Goal: Find specific page/section: Find specific page/section

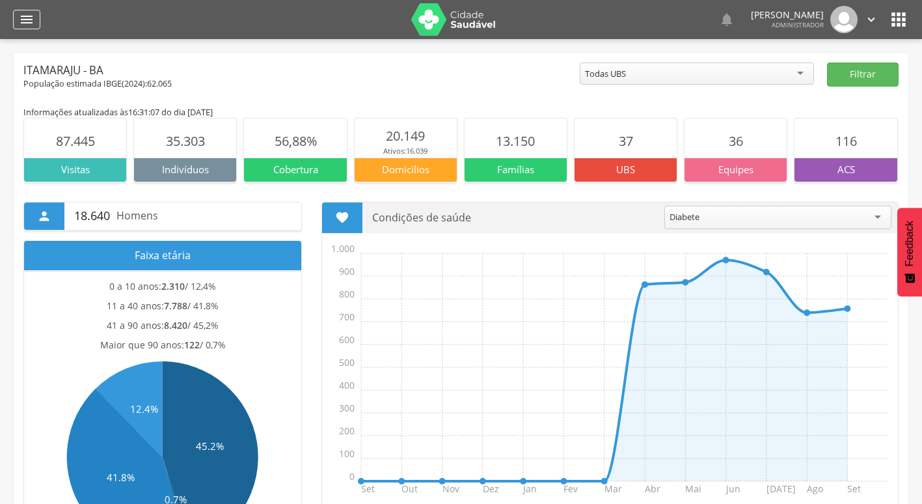
click at [25, 24] on icon "" at bounding box center [27, 20] width 16 height 16
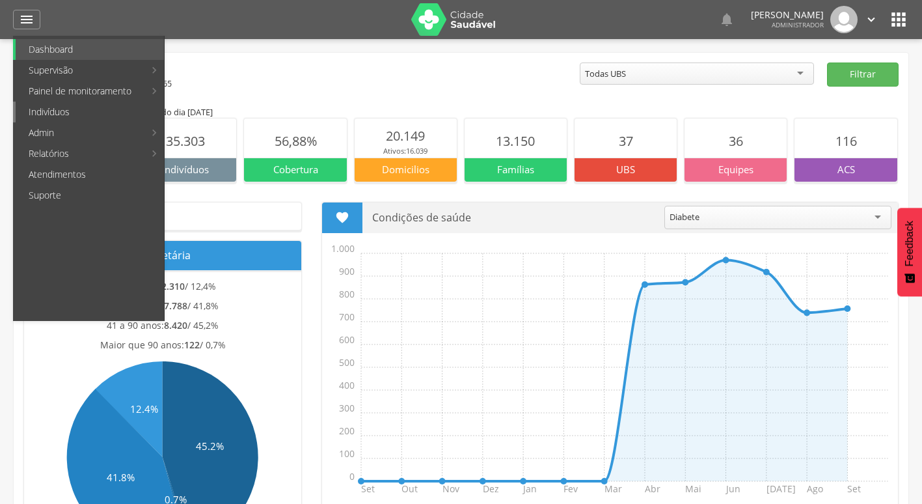
click at [88, 109] on link "Indivíduos" at bounding box center [90, 111] width 148 height 21
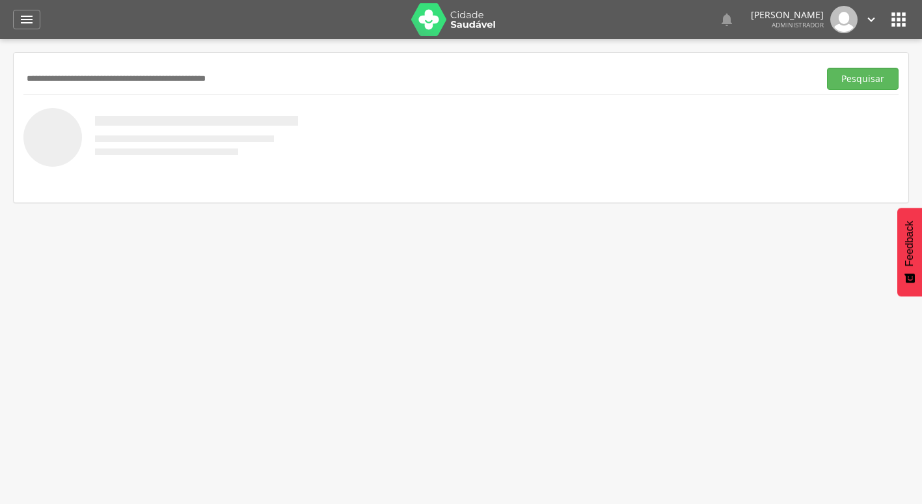
click at [258, 85] on input "text" at bounding box center [418, 79] width 791 height 22
paste input "**********"
type input "**********"
click at [827, 68] on button "Pesquisar" at bounding box center [863, 79] width 72 height 22
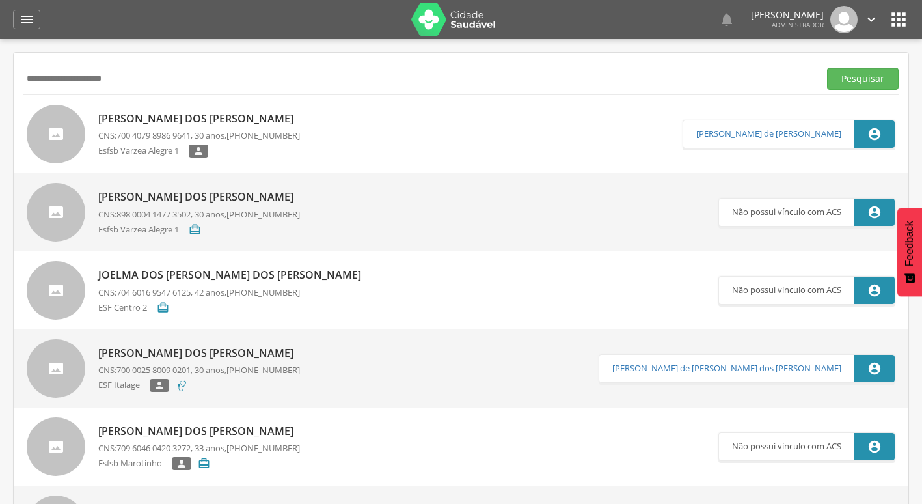
click at [191, 121] on p "[PERSON_NAME]" at bounding box center [199, 118] width 202 height 15
type input "**********"
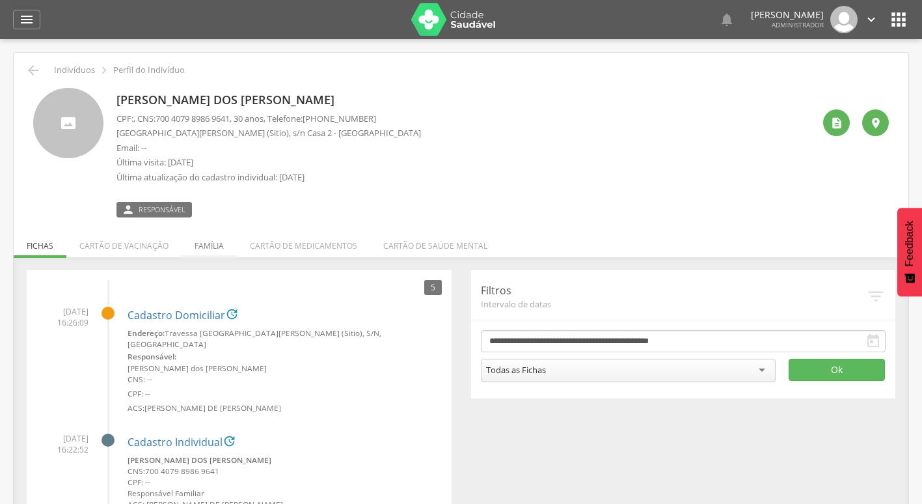
click at [220, 243] on li "Família" at bounding box center [209, 242] width 55 height 31
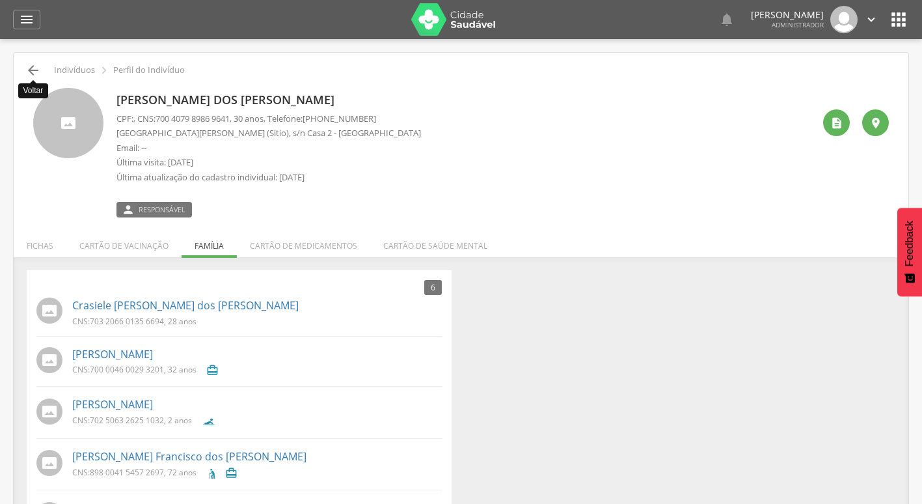
click at [32, 66] on icon "" at bounding box center [33, 70] width 16 height 16
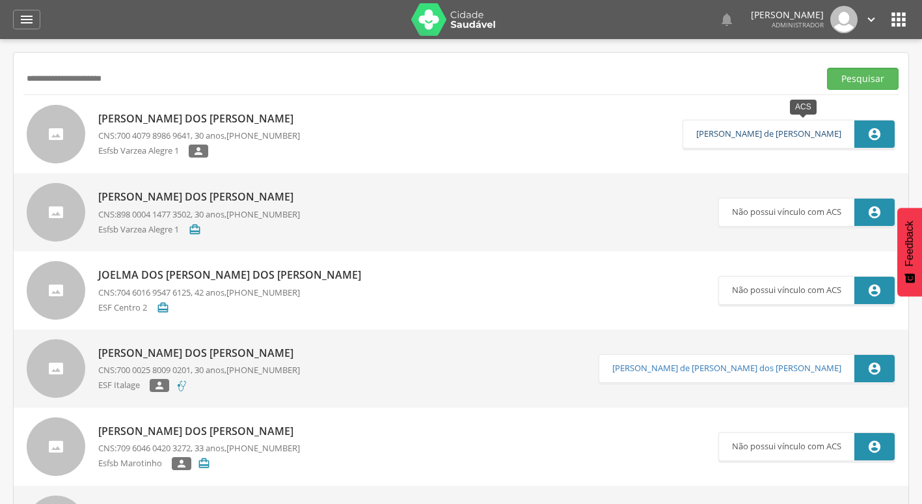
click at [800, 130] on link "[PERSON_NAME]" at bounding box center [768, 134] width 145 height 10
type input "**********"
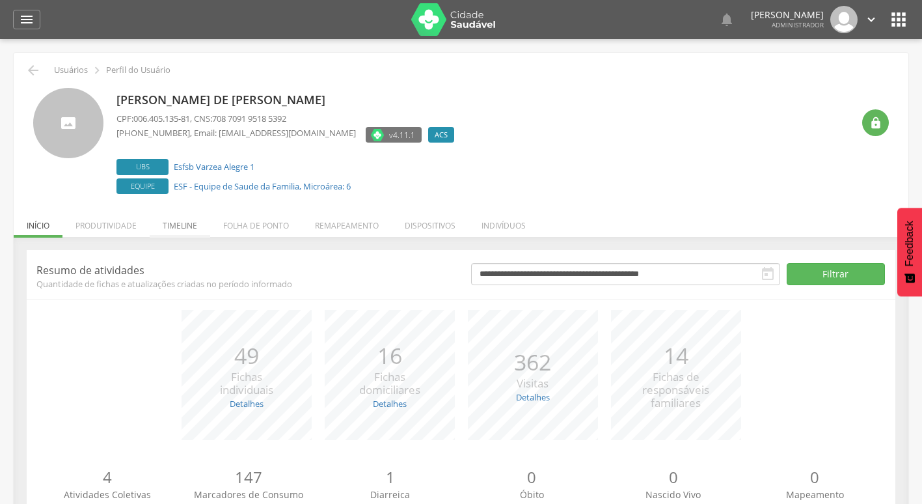
click at [163, 230] on li "Timeline" at bounding box center [180, 222] width 61 height 31
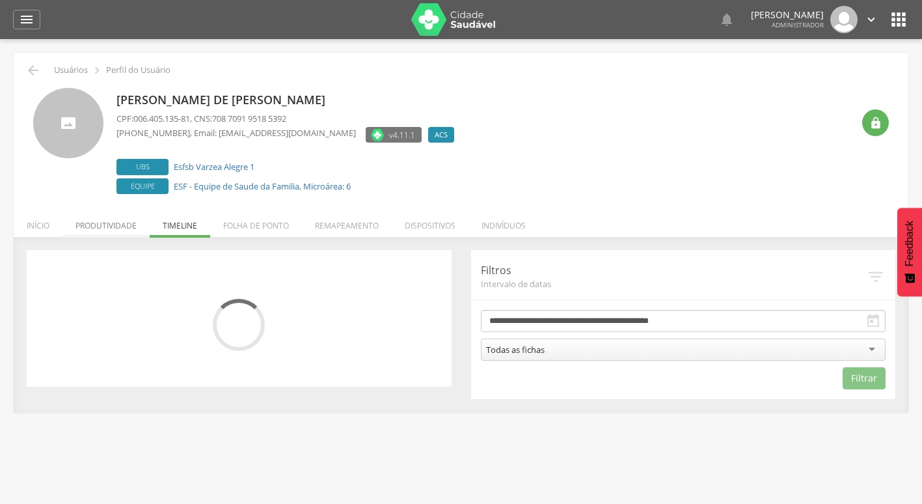
click at [139, 228] on li "Produtividade" at bounding box center [105, 222] width 87 height 31
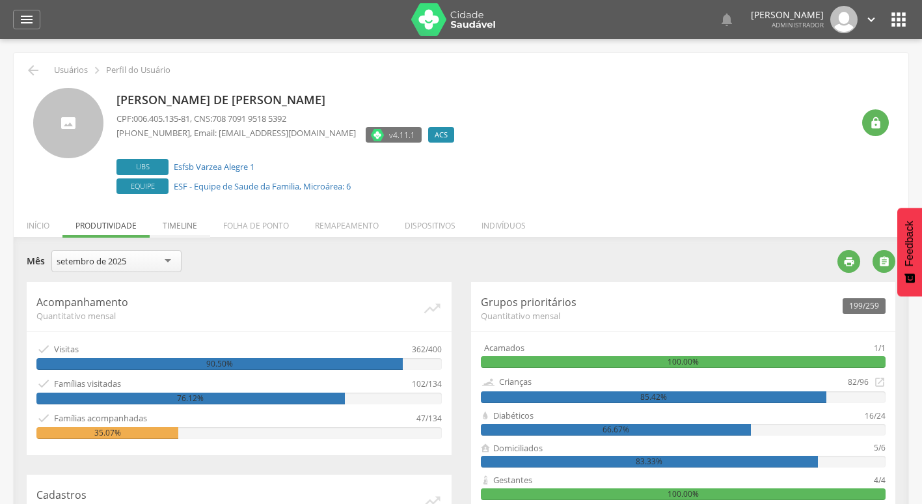
click at [195, 234] on li "Timeline" at bounding box center [180, 222] width 61 height 31
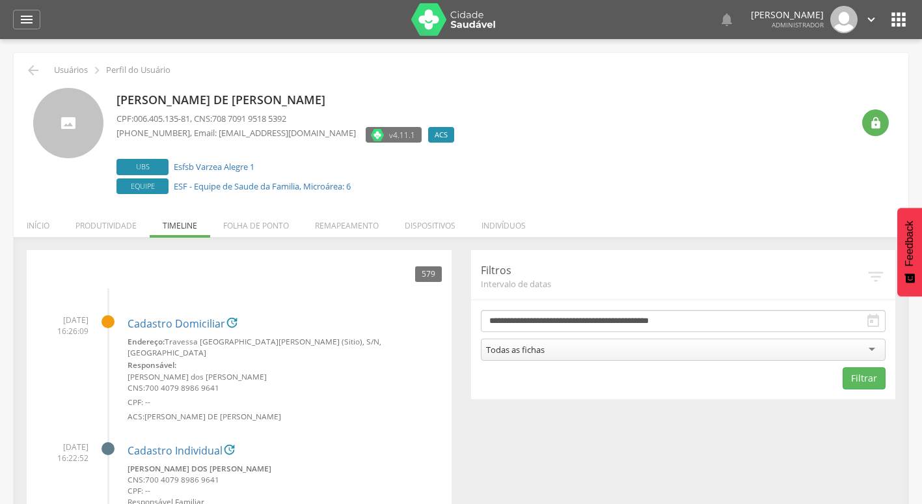
click at [208, 98] on p "[PERSON_NAME]" at bounding box center [288, 100] width 344 height 17
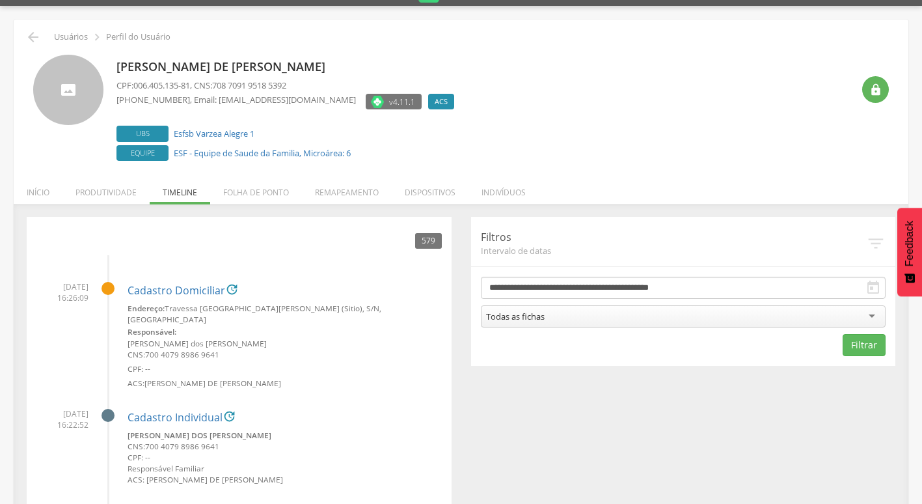
scroll to position [65, 0]
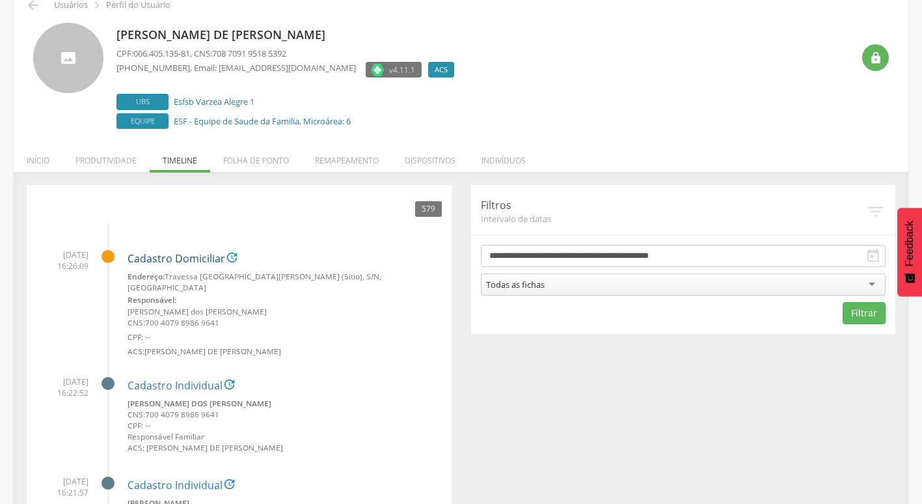
click at [176, 258] on link "Cadastro Domiciliar" at bounding box center [177, 259] width 98 height 12
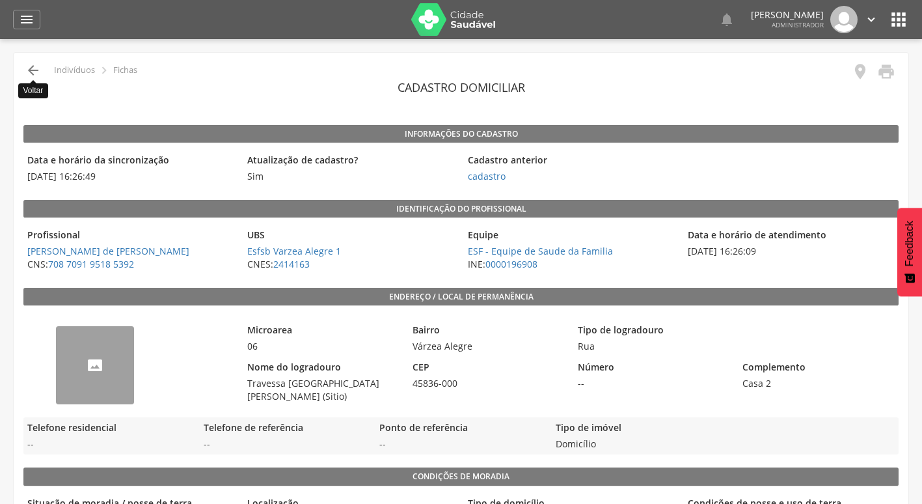
click at [29, 70] on icon "" at bounding box center [33, 70] width 16 height 16
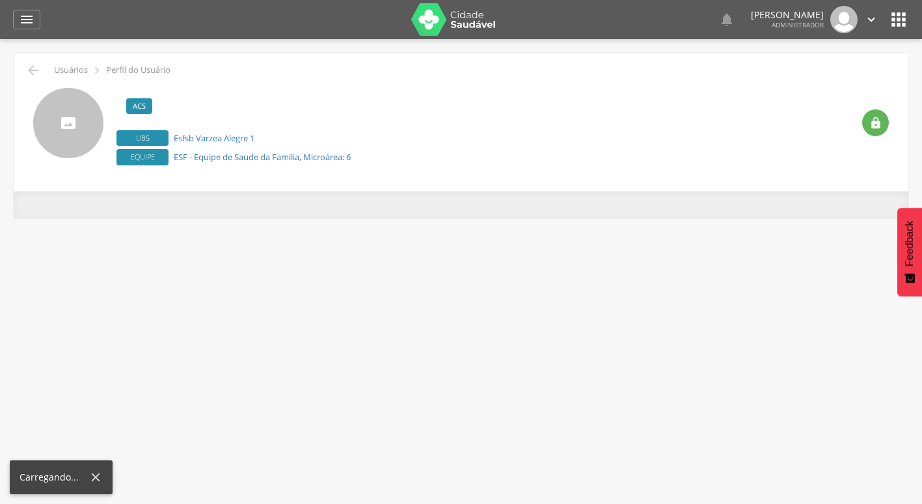
scroll to position [39, 0]
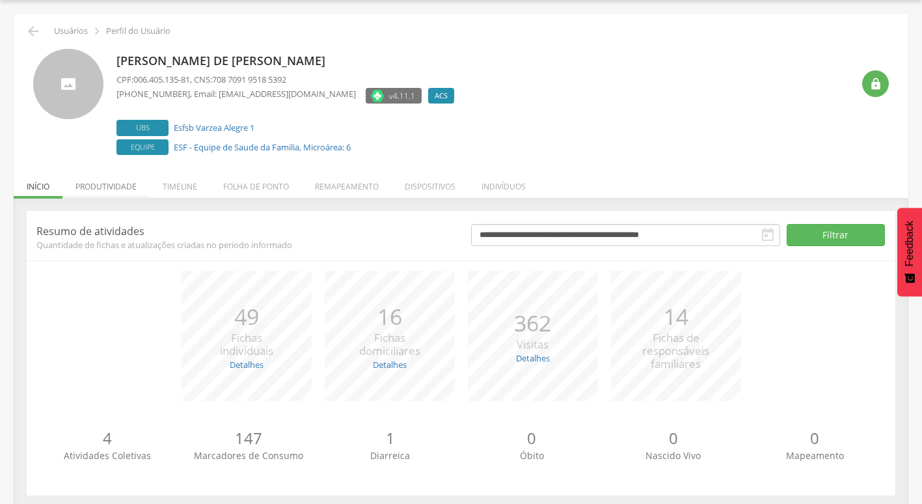
click at [144, 195] on li "Produtividade" at bounding box center [105, 183] width 87 height 31
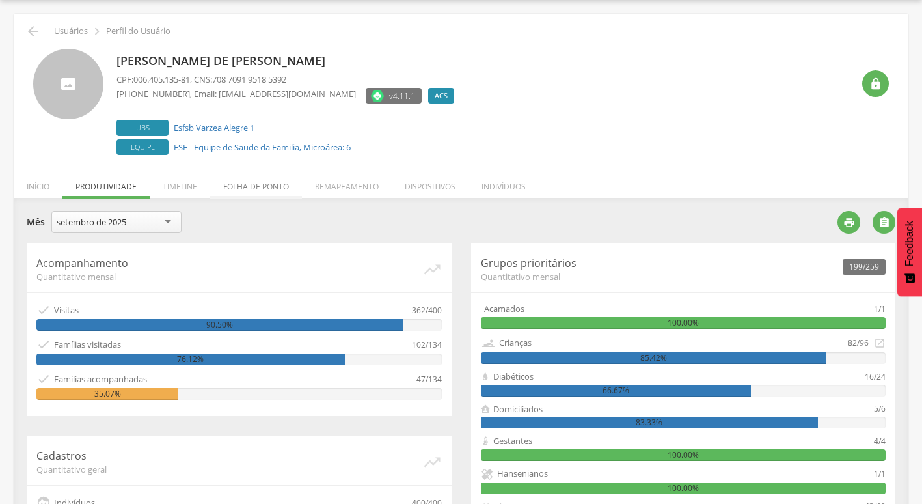
click at [224, 180] on li "Folha de ponto" at bounding box center [256, 183] width 92 height 31
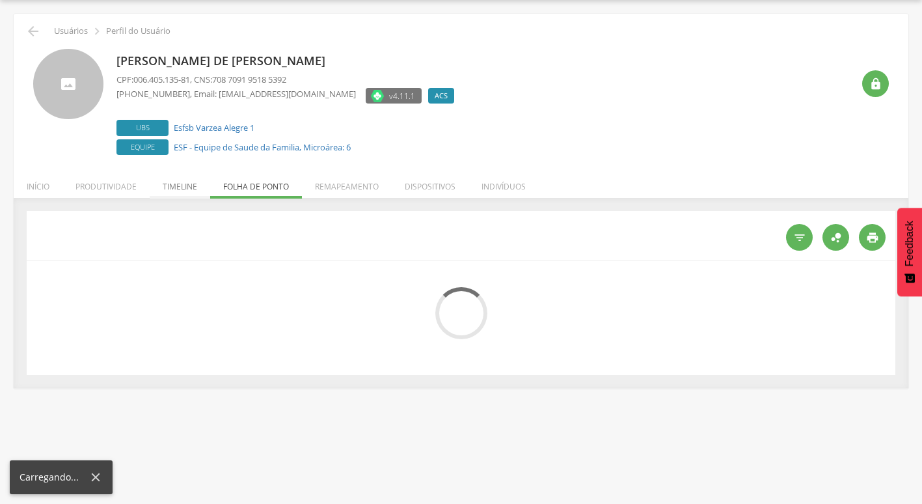
click at [185, 190] on li "Timeline" at bounding box center [180, 183] width 61 height 31
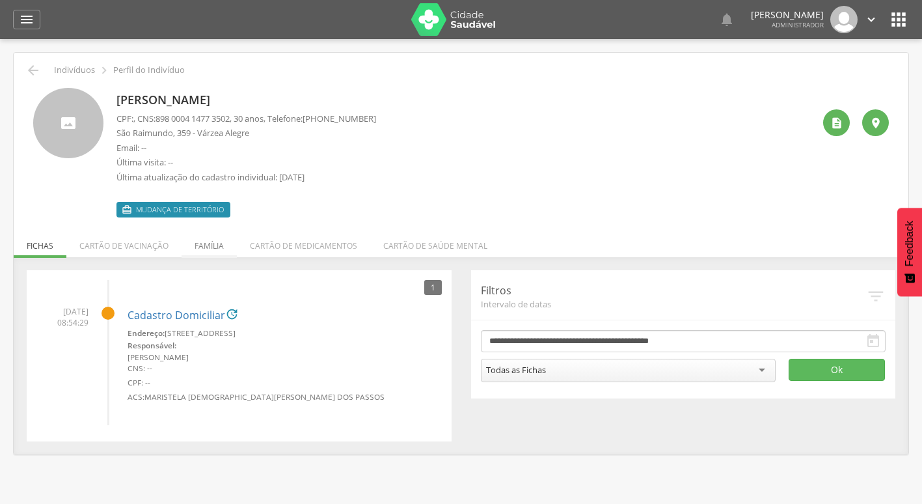
click at [211, 252] on li "Família" at bounding box center [209, 242] width 55 height 31
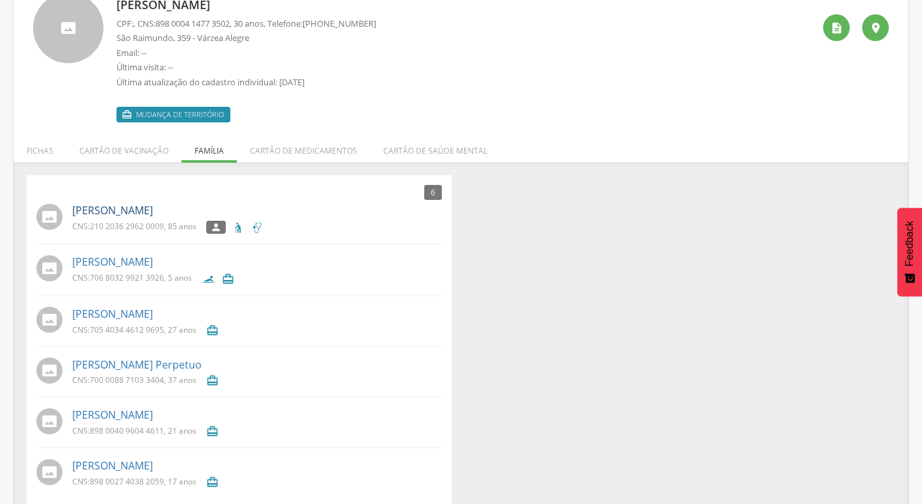
scroll to position [109, 0]
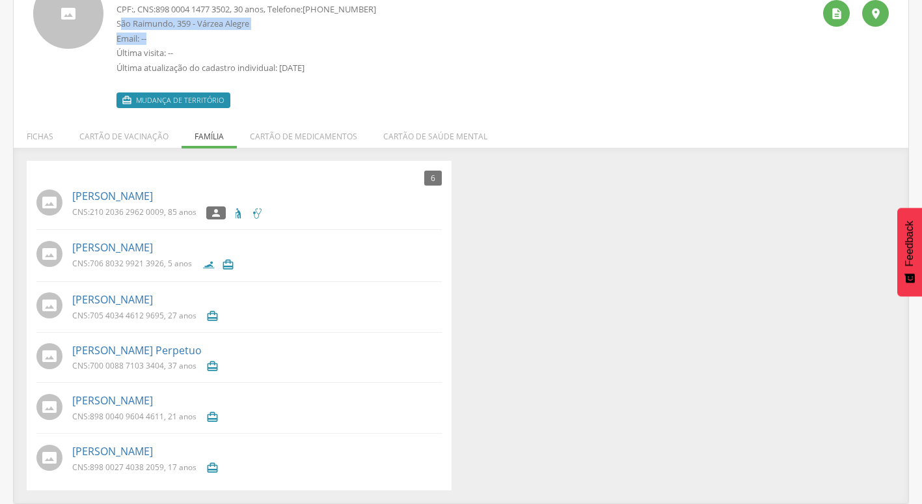
drag, startPoint x: 121, startPoint y: 23, endPoint x: 183, endPoint y: 30, distance: 62.2
click at [183, 30] on div "CPF: , CNS: 898 0004 1477 3502 , 30 anos, Telefone: (99) 9999-9999 São Raimundo…" at bounding box center [246, 41] width 260 height 77
click at [181, 25] on p "São Raimundo, 359 - Várzea Alegre" at bounding box center [246, 24] width 260 height 12
drag, startPoint x: 189, startPoint y: 21, endPoint x: 180, endPoint y: 21, distance: 8.5
click at [180, 21] on p "São Raimundo, 359 - Várzea Alegre" at bounding box center [246, 24] width 260 height 12
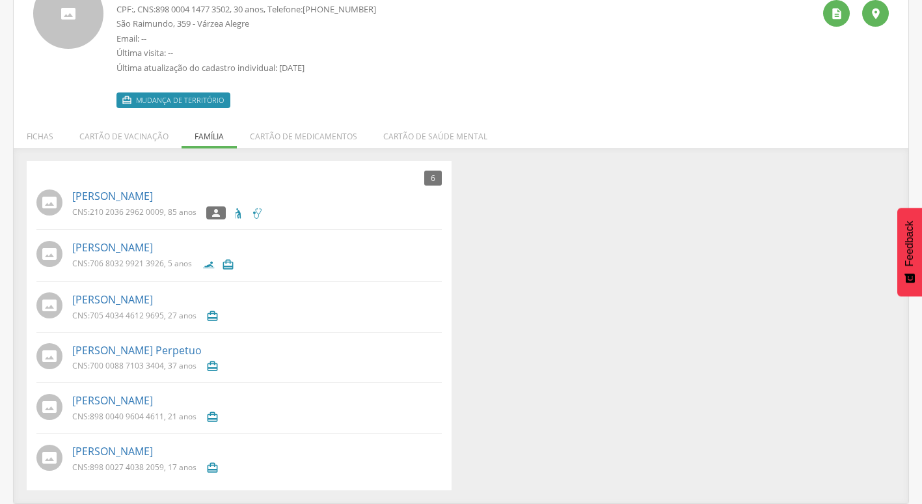
drag, startPoint x: 180, startPoint y: 21, endPoint x: 277, endPoint y: 206, distance: 208.1
click at [277, 206] on div "CNS: 210 2036 2962 0009 , 85 anos " at bounding box center [257, 214] width 370 height 16
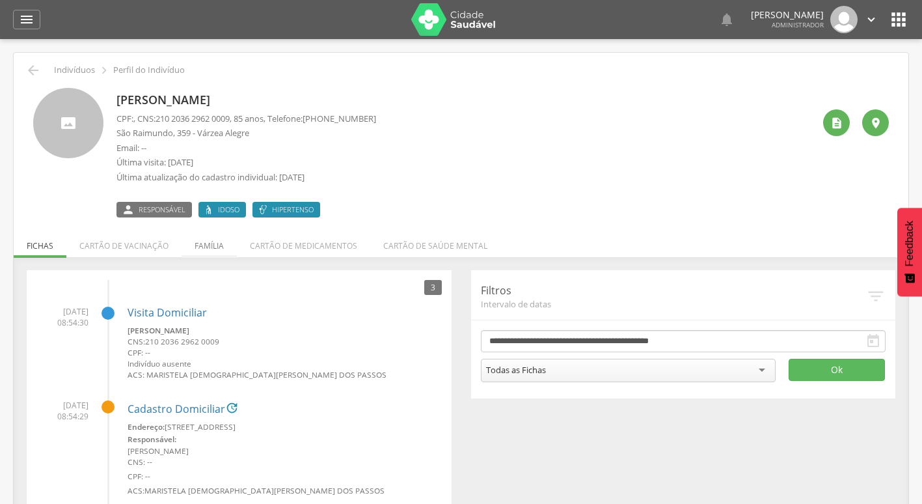
click at [200, 246] on li "Família" at bounding box center [209, 242] width 55 height 31
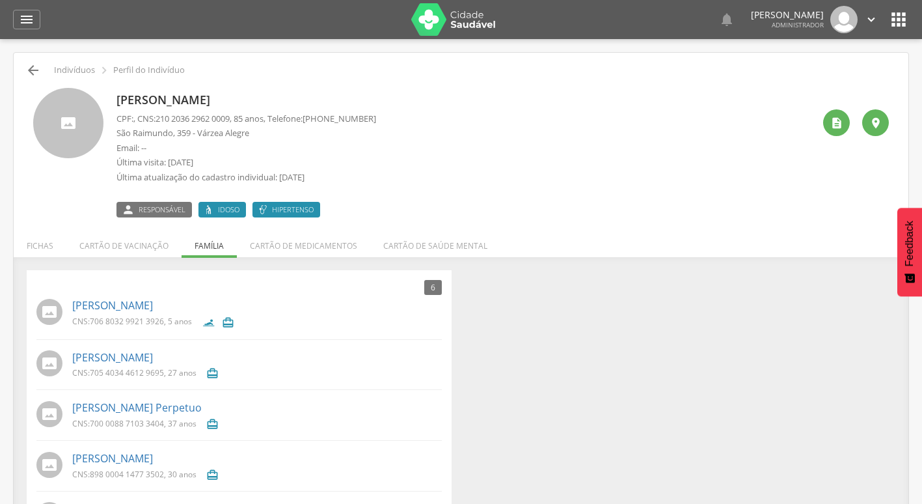
click at [38, 67] on icon "" at bounding box center [33, 70] width 16 height 16
click at [36, 25] on div "" at bounding box center [26, 20] width 27 height 20
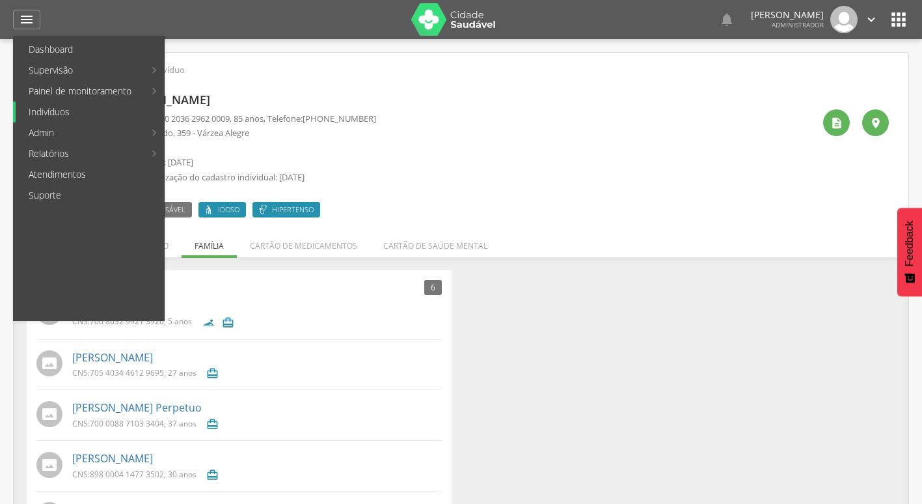
click at [69, 115] on link "Indivíduos" at bounding box center [90, 111] width 148 height 21
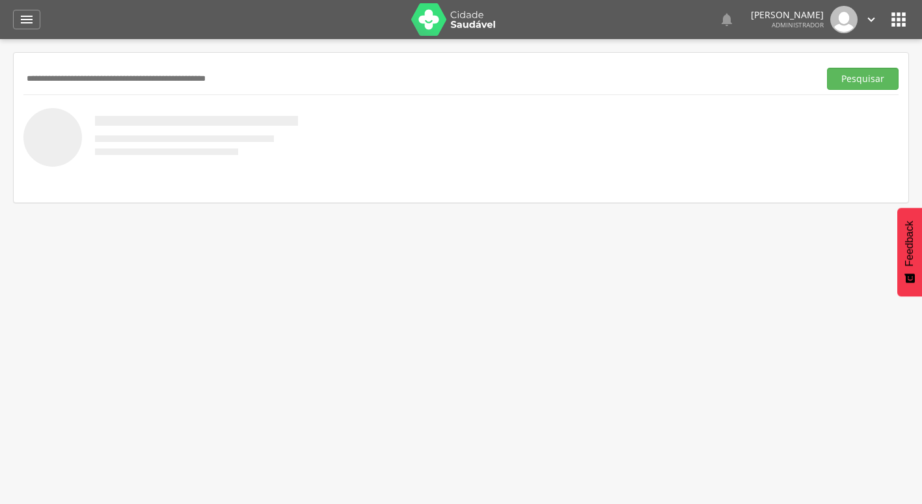
click at [286, 65] on div "Pesquisar" at bounding box center [460, 78] width 875 height 32
click at [286, 72] on input "text" at bounding box center [418, 79] width 791 height 22
paste input "**********"
type input "**********"
click at [827, 68] on button "Pesquisar" at bounding box center [863, 79] width 72 height 22
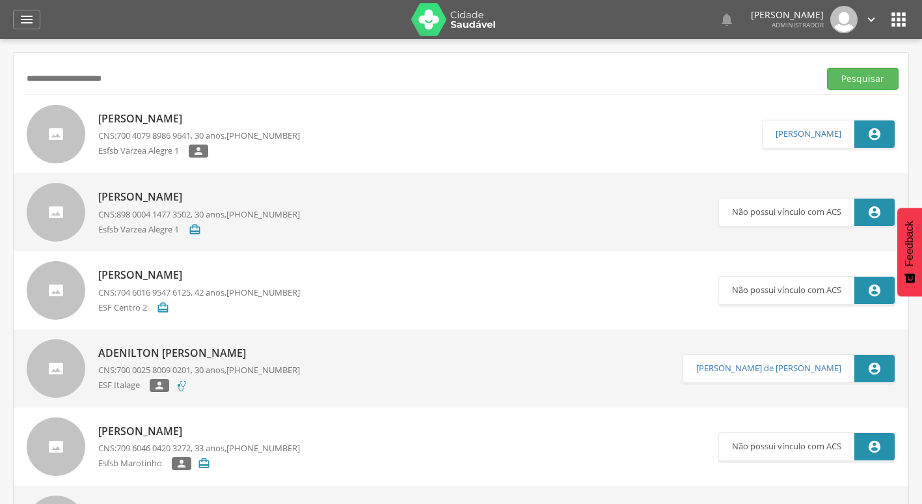
click at [186, 116] on p "[PERSON_NAME]" at bounding box center [199, 118] width 202 height 15
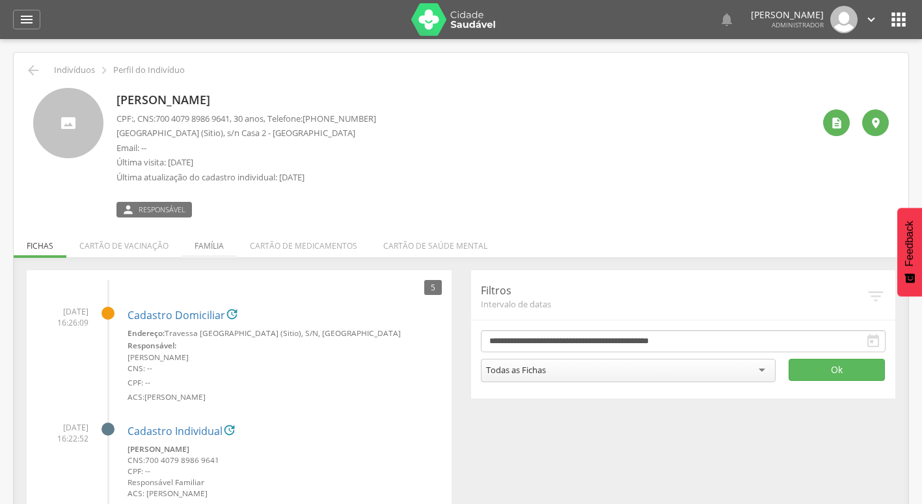
click at [217, 245] on li "Família" at bounding box center [209, 242] width 55 height 31
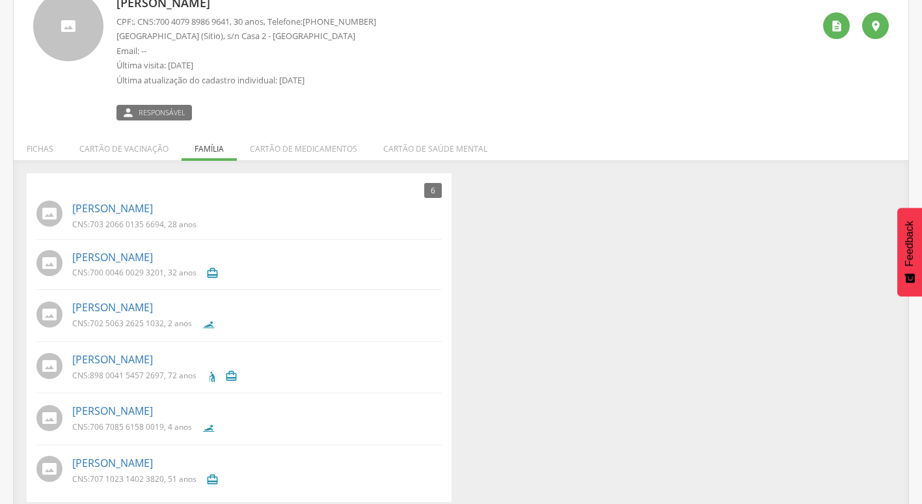
scroll to position [109, 0]
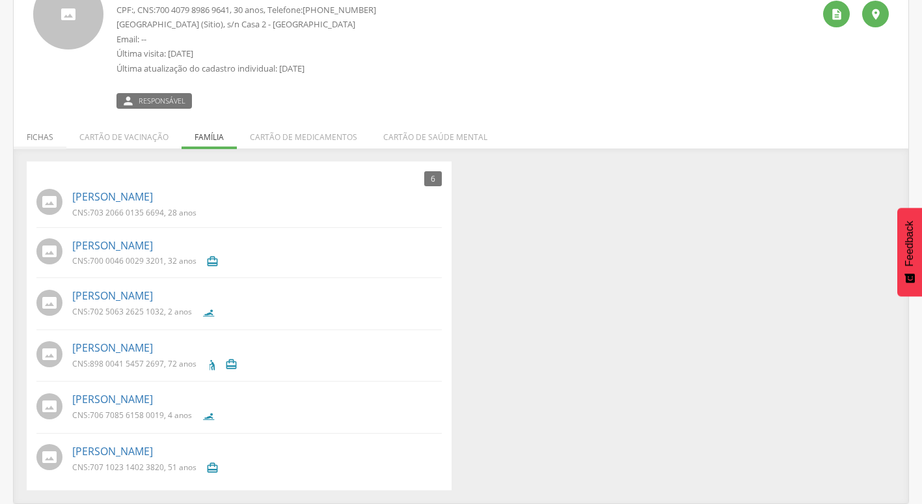
click at [51, 142] on li "Fichas" at bounding box center [40, 133] width 53 height 31
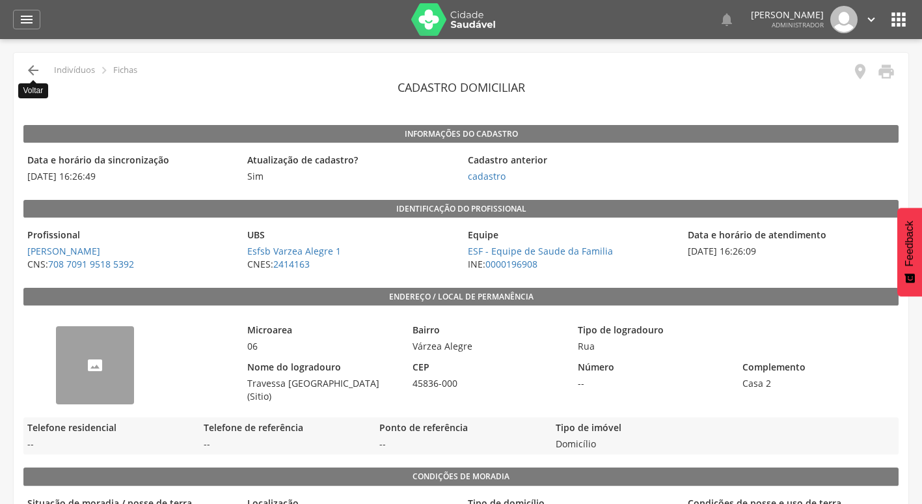
click at [26, 68] on icon "" at bounding box center [33, 70] width 16 height 16
click at [34, 70] on icon "" at bounding box center [33, 70] width 16 height 16
